Goal: Transaction & Acquisition: Purchase product/service

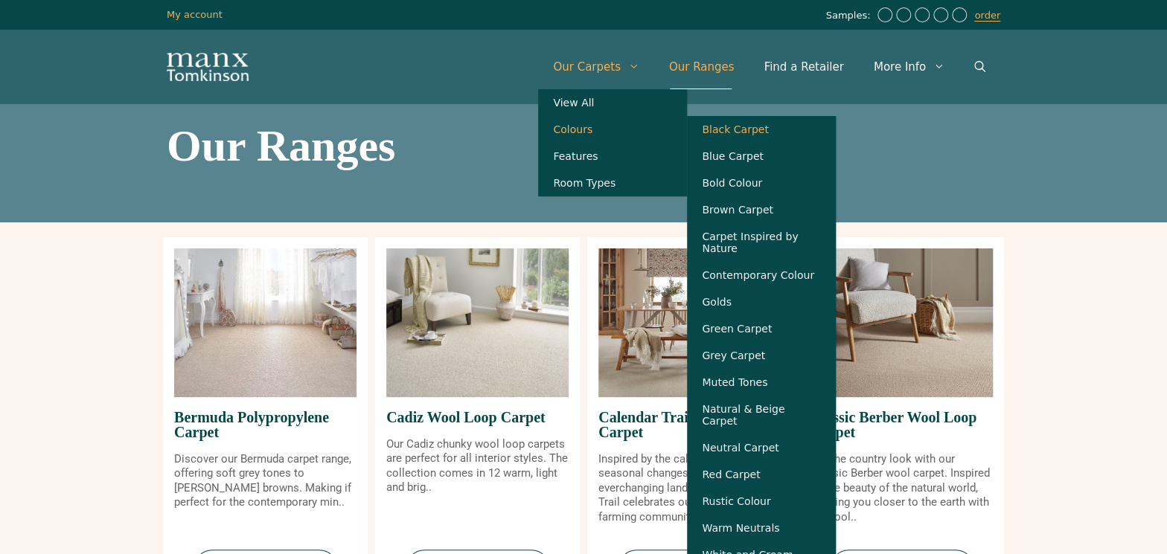
click at [766, 132] on link "Black Carpet" at bounding box center [761, 129] width 149 height 27
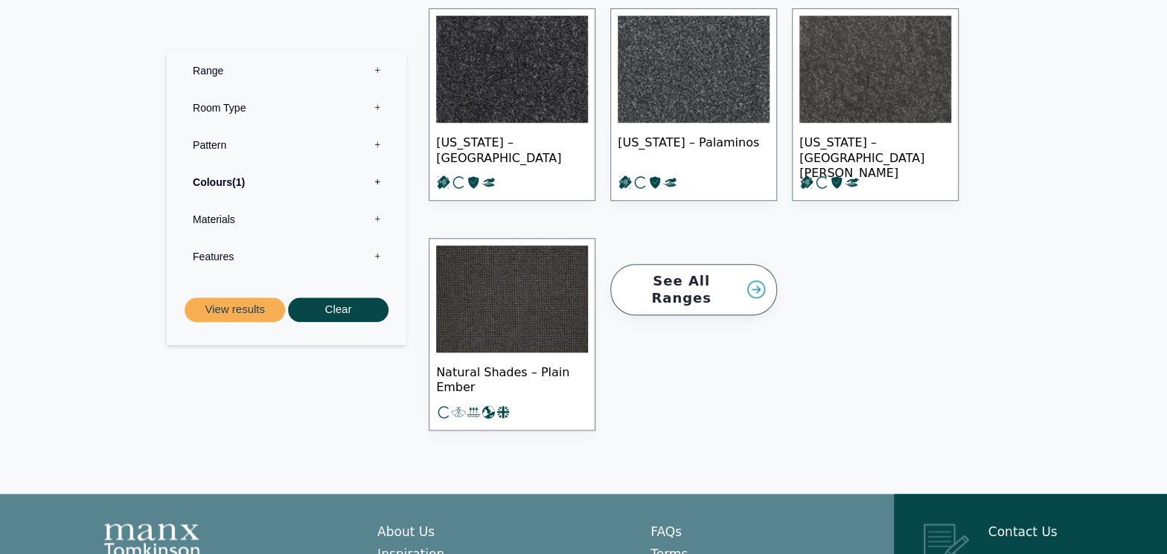
scroll to position [676, 0]
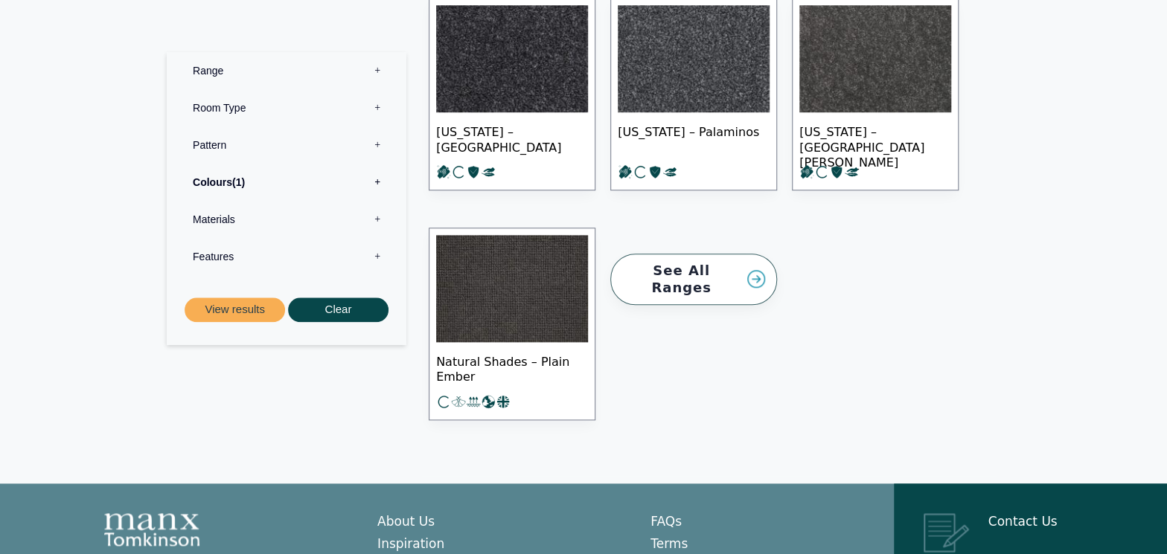
click at [536, 295] on img at bounding box center [512, 288] width 152 height 107
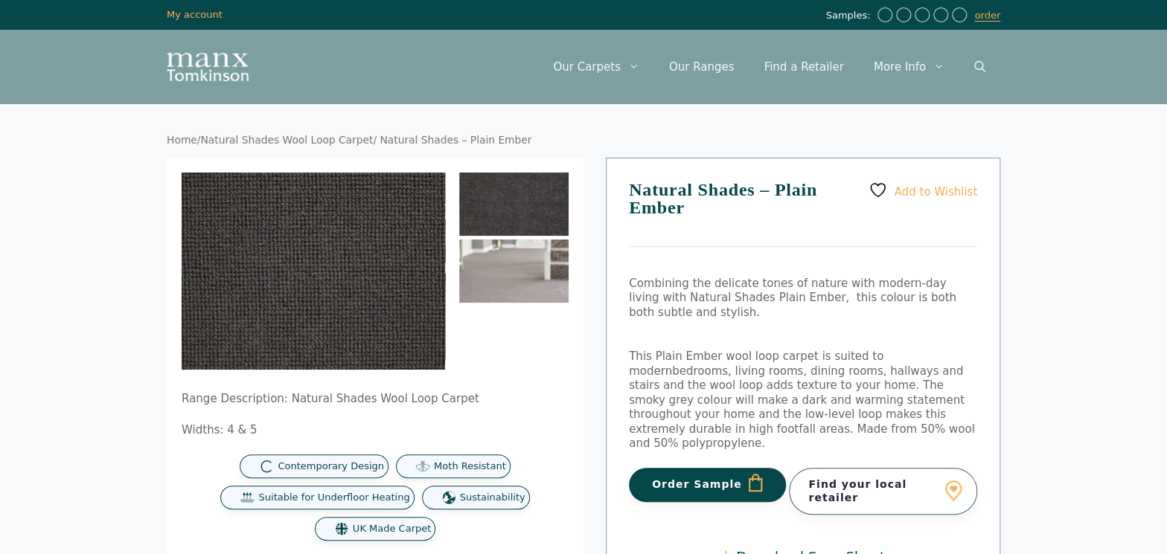
click at [487, 272] on img at bounding box center [513, 271] width 109 height 63
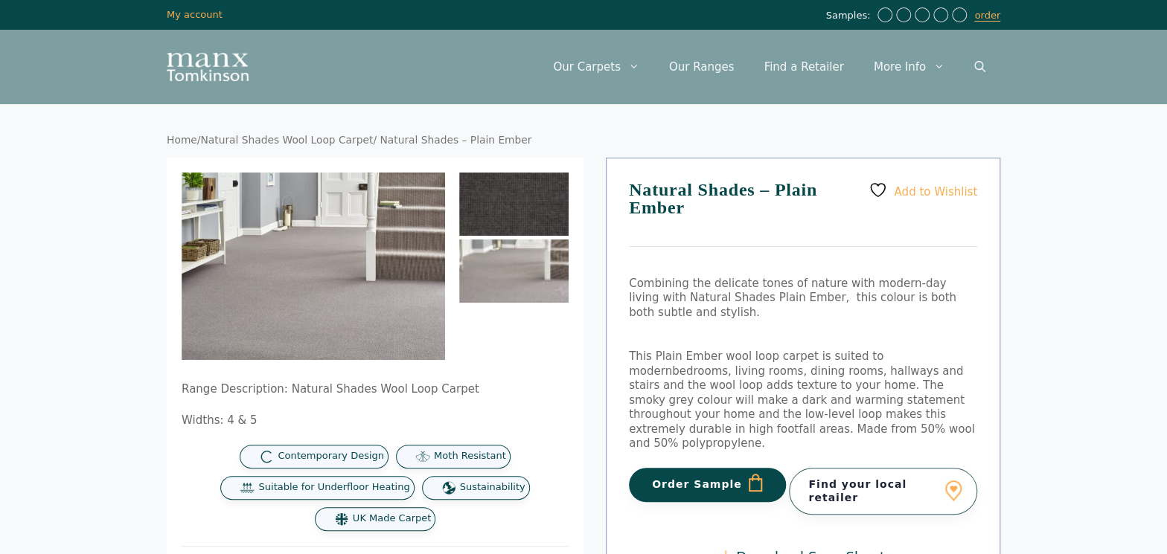
click at [502, 202] on img at bounding box center [513, 204] width 109 height 63
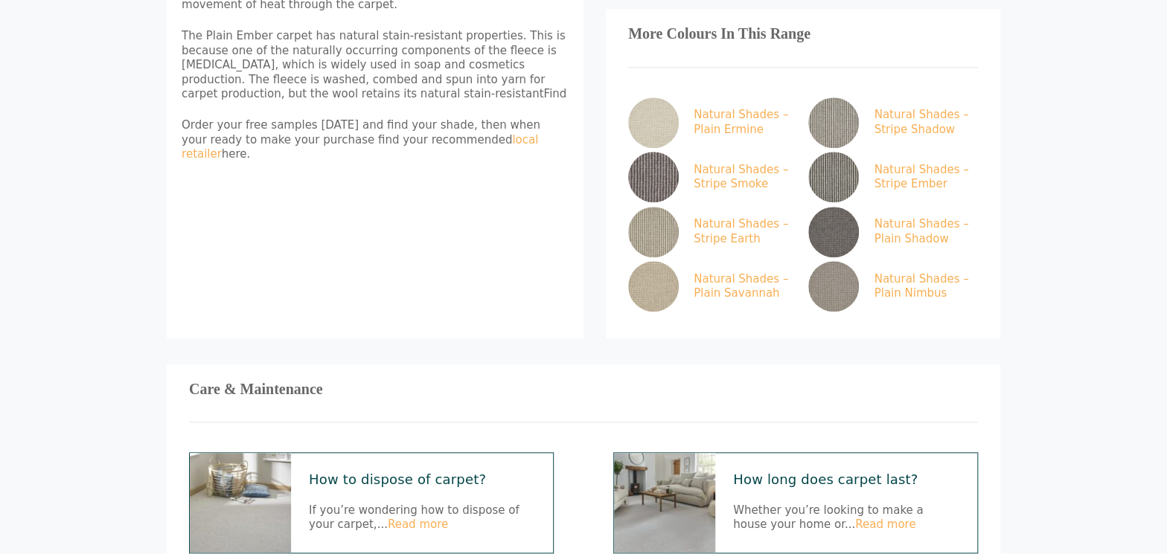
scroll to position [676, 0]
